Goal: Information Seeking & Learning: Learn about a topic

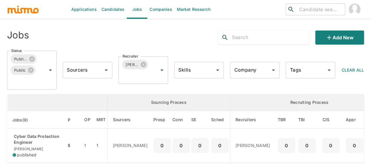
click at [104, 11] on link "Candidates" at bounding box center [113, 9] width 28 height 19
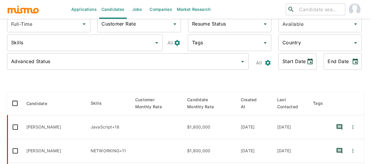
scroll to position [29, 0]
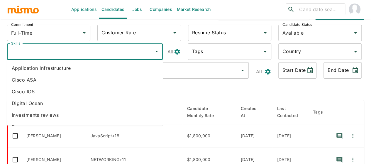
click at [30, 51] on input "Skills" at bounding box center [81, 51] width 142 height 11
type input "v"
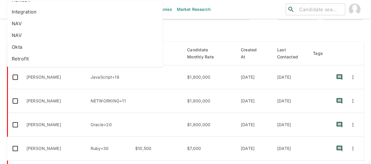
scroll to position [0, 0]
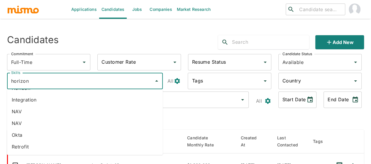
drag, startPoint x: 32, startPoint y: 81, endPoint x: 0, endPoint y: 78, distance: 32.4
click at [0, 78] on div "Applications Candidates Jobs Companies Market Research ​ ​ Sending Emails ... C…" at bounding box center [185, 89] width 371 height 178
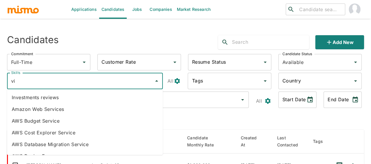
type input "v"
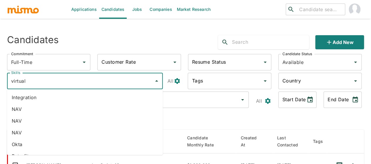
drag, startPoint x: 30, startPoint y: 81, endPoint x: 3, endPoint y: 80, distance: 26.4
click at [3, 80] on div "Skills virtual Skills" at bounding box center [83, 79] width 163 height 23
type input "vmware"
click at [28, 150] on li "Vmware" at bounding box center [85, 147] width 156 height 12
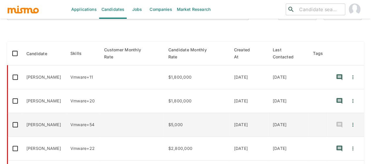
scroll to position [29, 0]
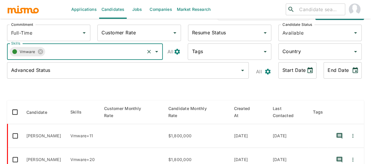
click at [292, 53] on input "Country" at bounding box center [315, 51] width 69 height 11
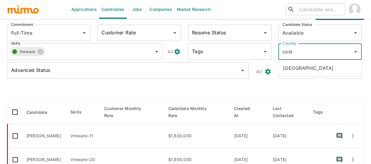
type input "costa"
click at [299, 74] on ul "[GEOGRAPHIC_DATA]" at bounding box center [319, 68] width 83 height 16
click at [299, 65] on li "[GEOGRAPHIC_DATA]" at bounding box center [319, 68] width 83 height 12
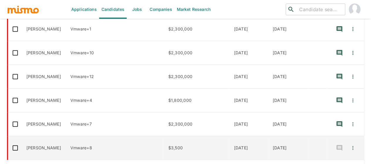
scroll to position [246, 0]
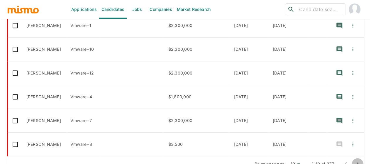
click at [359, 160] on icon "Go to next page" at bounding box center [357, 163] width 7 height 7
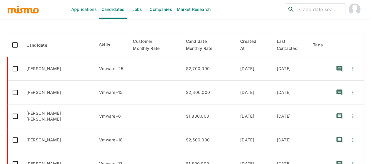
scroll to position [99, 0]
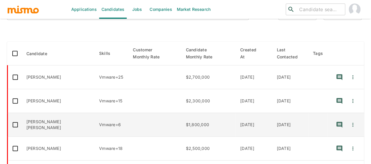
click at [45, 117] on td "Jean Carlo Perez Barrantes" at bounding box center [58, 125] width 73 height 24
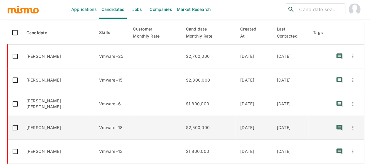
scroll to position [128, 0]
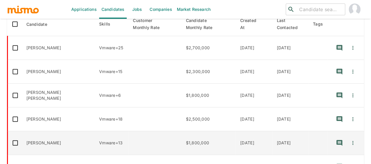
click at [65, 136] on td "Juan Lopez" at bounding box center [58, 143] width 73 height 24
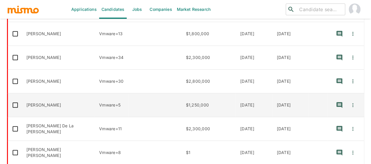
scroll to position [246, 0]
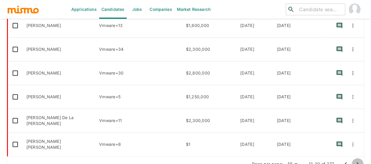
click at [356, 160] on icon "Go to next page" at bounding box center [357, 163] width 7 height 7
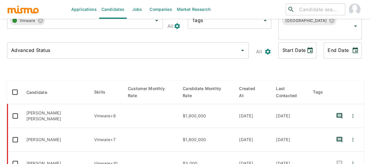
scroll to position [70, 0]
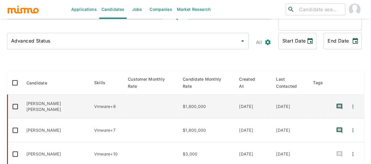
click at [44, 97] on td "Jose Gabriel Rodriguez" at bounding box center [56, 107] width 68 height 24
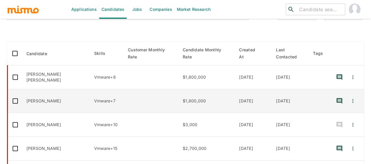
click at [57, 94] on td "Marvin Ortega Sorto" at bounding box center [56, 101] width 68 height 24
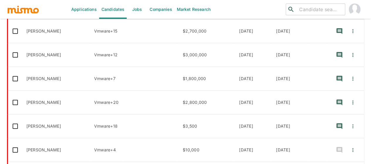
scroll to position [246, 0]
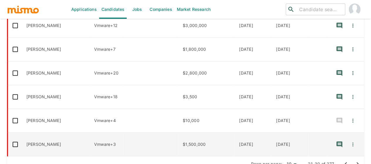
click at [43, 133] on td "Luis Murillo" at bounding box center [56, 144] width 68 height 24
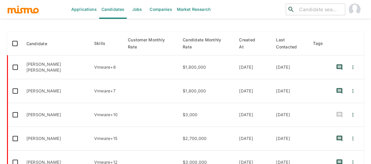
scroll to position [117, 0]
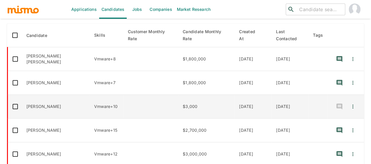
click at [50, 95] on td "Jonathan Navarro" at bounding box center [56, 107] width 68 height 24
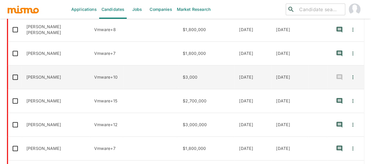
scroll to position [176, 0]
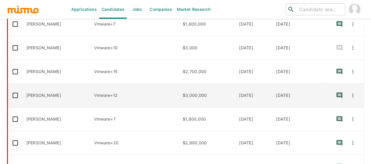
click at [64, 88] on td "Esteban Pardo Álvarez" at bounding box center [56, 95] width 68 height 24
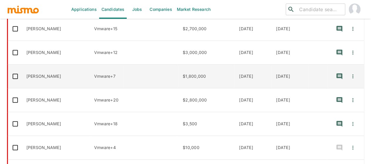
scroll to position [246, 0]
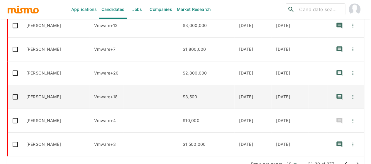
click at [41, 88] on td "Andres Vargas" at bounding box center [56, 97] width 68 height 24
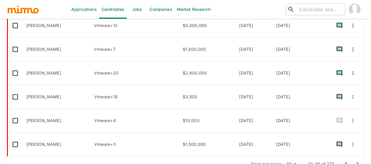
click at [353, 158] on button "Go to next page" at bounding box center [357, 164] width 12 height 12
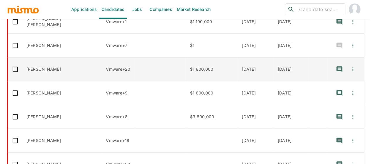
scroll to position [187, 0]
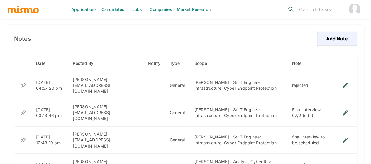
scroll to position [439, 0]
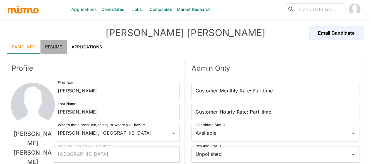
click at [57, 47] on link "Resume" at bounding box center [53, 47] width 26 height 14
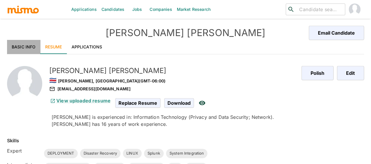
click at [26, 41] on link "Basic Info" at bounding box center [23, 47] width 33 height 14
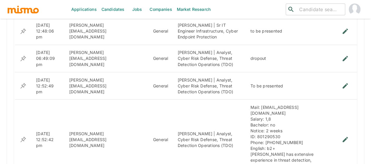
scroll to position [519, 0]
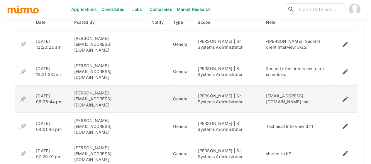
scroll to position [460, 0]
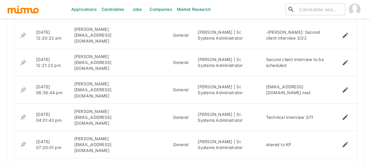
click at [349, 162] on icon "Go to next page" at bounding box center [350, 165] width 7 height 7
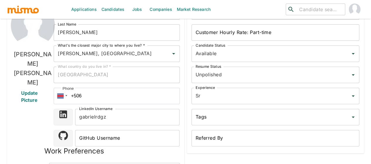
scroll to position [0, 0]
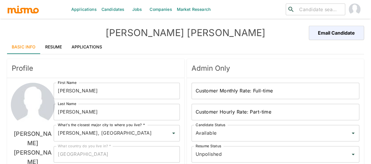
click at [53, 46] on link "Resume" at bounding box center [53, 47] width 26 height 14
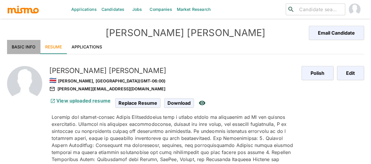
click at [25, 46] on link "Basic Info" at bounding box center [23, 47] width 33 height 14
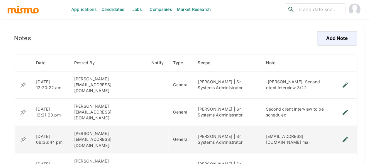
scroll to position [402, 0]
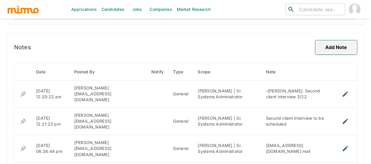
click at [337, 45] on button "Add Note" at bounding box center [336, 47] width 42 height 14
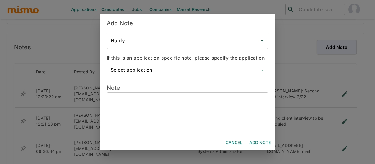
click at [119, 101] on textarea at bounding box center [188, 110] width 154 height 27
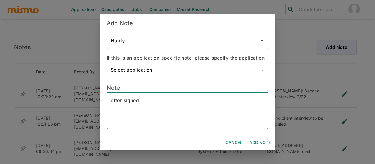
type textarea "offer signed"
click at [257, 144] on button "Add Note" at bounding box center [260, 142] width 26 height 11
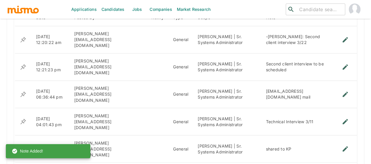
scroll to position [460, 0]
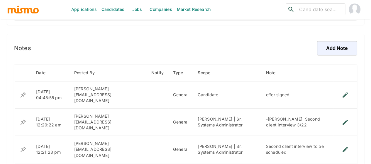
scroll to position [410, 0]
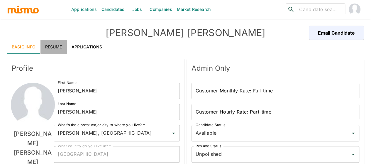
click at [60, 44] on link "Resume" at bounding box center [53, 47] width 26 height 14
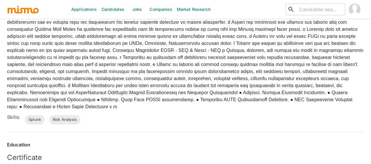
scroll to position [287, 0]
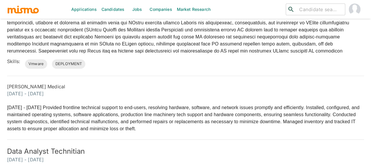
scroll to position [200, 0]
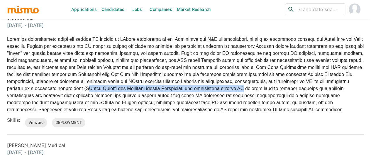
drag, startPoint x: 145, startPoint y: 91, endPoint x: 312, endPoint y: 87, distance: 167.3
click at [312, 87] on p at bounding box center [185, 74] width 357 height 77
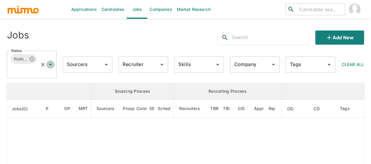
click at [52, 63] on icon "Open" at bounding box center [50, 64] width 7 height 7
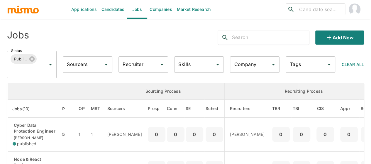
click at [31, 86] on th "enhanced table" at bounding box center [55, 91] width 94 height 17
click at [50, 64] on icon "Open" at bounding box center [50, 64] width 7 height 7
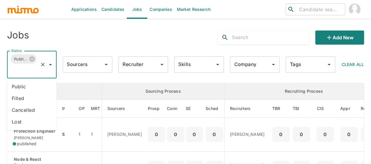
click at [29, 82] on li "Public" at bounding box center [32, 87] width 50 height 12
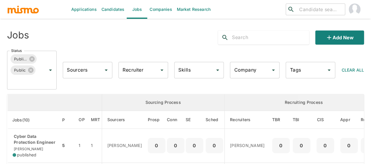
click at [137, 70] on input "Recruiter" at bounding box center [138, 69] width 35 height 11
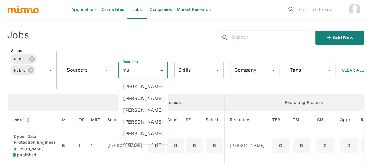
type input "mai"
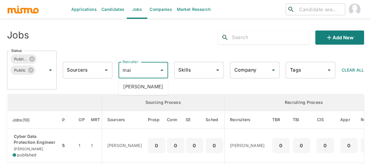
click at [142, 86] on li "Maia Reyes" at bounding box center [143, 87] width 50 height 12
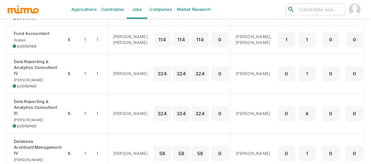
scroll to position [205, 0]
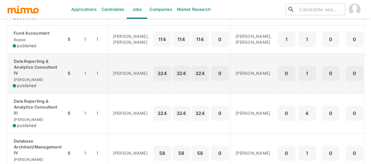
click at [25, 86] on div "Data Reporting & Analytics Consultant IV Kaiser published" at bounding box center [37, 73] width 49 height 30
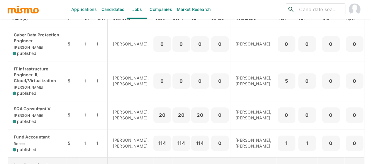
scroll to position [88, 0]
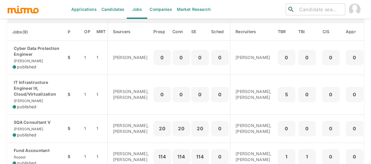
click at [315, 9] on input "search" at bounding box center [319, 9] width 46 height 8
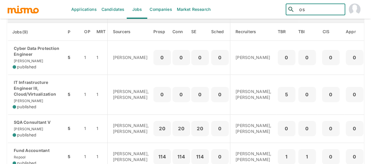
type input "o"
type input "alexis pied"
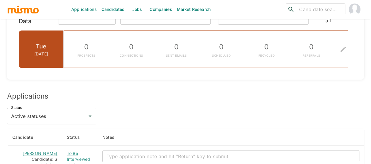
scroll to position [680, 0]
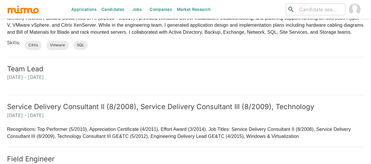
scroll to position [410, 0]
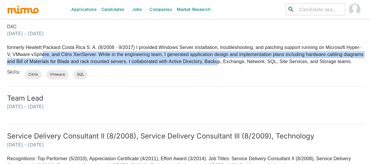
drag, startPoint x: 42, startPoint y: 54, endPoint x: 216, endPoint y: 62, distance: 174.8
click at [216, 62] on p "formerly Hewlett Packard Costa Rica S. A. (8/2008 - 9/2017) I provided Windows …" at bounding box center [185, 54] width 357 height 21
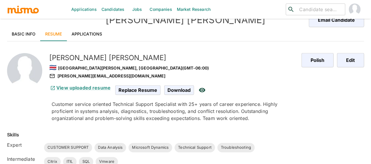
scroll to position [0, 0]
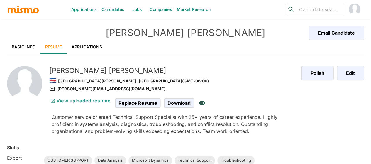
click at [15, 49] on link "Basic Info" at bounding box center [23, 47] width 33 height 14
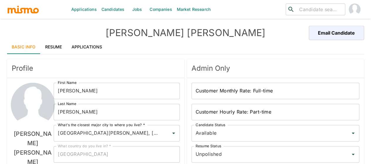
click at [47, 46] on link "Resume" at bounding box center [53, 47] width 26 height 14
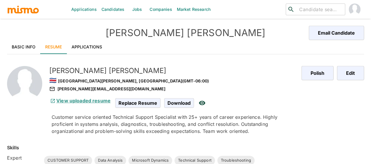
click at [74, 98] on link "View uploaded resume" at bounding box center [79, 101] width 61 height 6
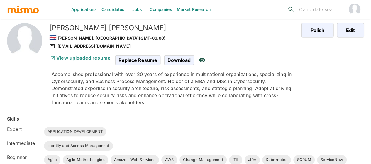
scroll to position [29, 0]
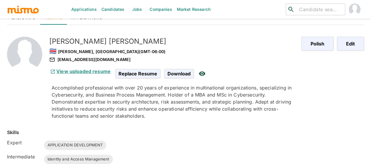
click at [89, 69] on link "View uploaded resume" at bounding box center [79, 71] width 61 height 6
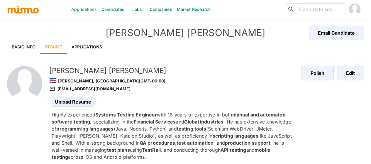
click at [23, 43] on link "Basic Info" at bounding box center [23, 47] width 33 height 14
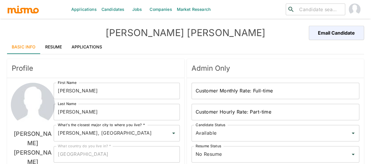
click at [59, 46] on link "Resume" at bounding box center [53, 47] width 26 height 14
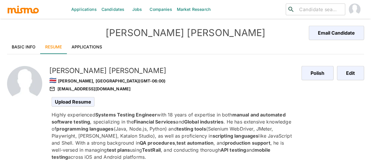
click at [29, 47] on link "Basic Info" at bounding box center [23, 47] width 33 height 14
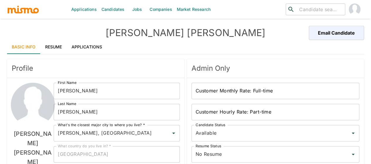
click at [57, 45] on link "Resume" at bounding box center [53, 47] width 26 height 14
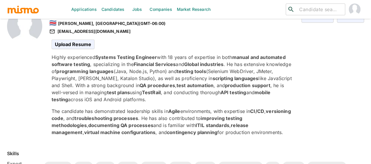
scroll to position [59, 0]
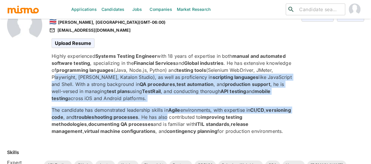
drag, startPoint x: 70, startPoint y: 79, endPoint x: 193, endPoint y: 119, distance: 129.6
click at [193, 119] on div "Highly experienced Systems Testing Engineer with 18 years of expertise in both …" at bounding box center [172, 93] width 240 height 82
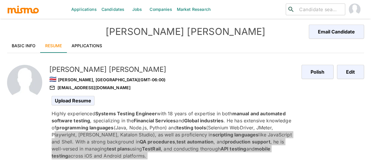
scroll to position [0, 0]
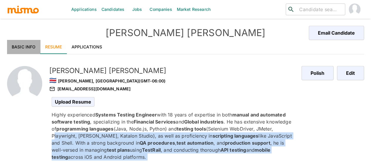
click at [16, 43] on link "Basic Info" at bounding box center [23, 47] width 33 height 14
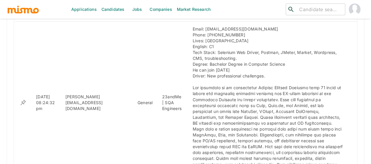
scroll to position [498, 0]
